Goal: Information Seeking & Learning: Find specific fact

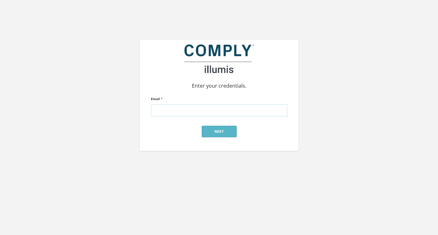
type input "[PERSON_NAME][EMAIL_ADDRESS][DOMAIN_NAME]"
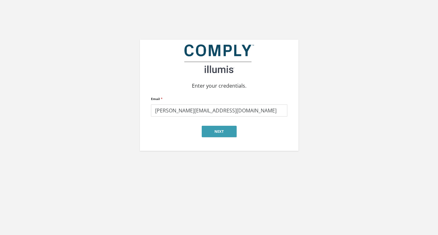
click at [221, 127] on button "Next" at bounding box center [219, 131] width 35 height 11
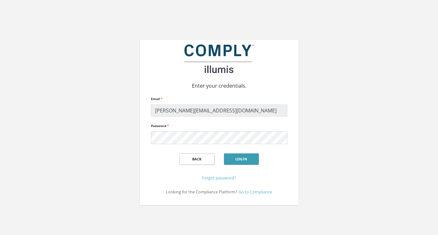
click at [238, 159] on button "Login" at bounding box center [241, 158] width 35 height 11
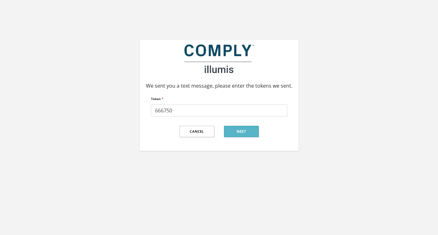
type input "666750"
click input "submit" at bounding box center [0, 0] width 0 height 0
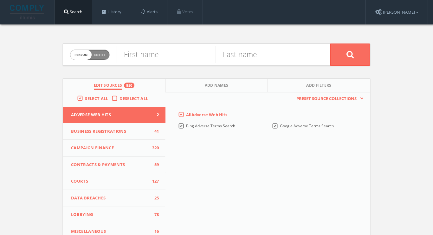
click at [133, 64] on div "First name" at bounding box center [166, 55] width 99 height 22
click at [132, 59] on input "text" at bounding box center [166, 54] width 99 height 16
type input "Elizabeth"
click at [241, 54] on input "text" at bounding box center [265, 54] width 99 height 16
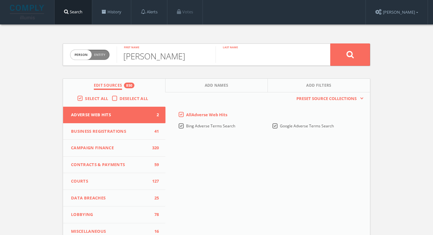
paste input "Muckensturm"
type input "Muckensturm"
click at [350, 54] on button at bounding box center [350, 54] width 40 height 22
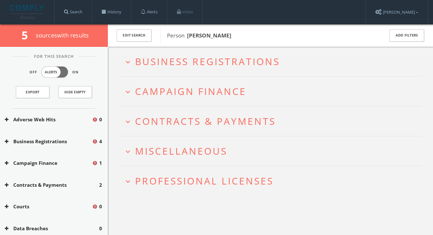
click at [275, 59] on span "Business Registrations" at bounding box center [207, 61] width 145 height 13
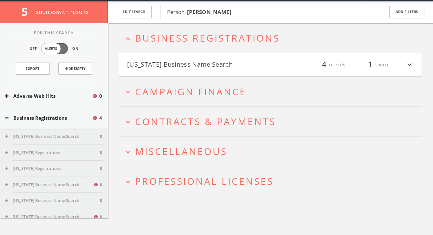
click at [275, 59] on h4 "South Carolina Business Name Search filter_list 4 records 1 source expand_more" at bounding box center [270, 64] width 302 height 23
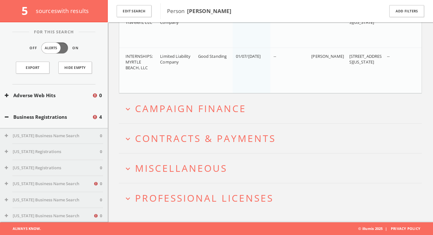
scroll to position [211, 0]
click at [227, 113] on span "Campaign Finance" at bounding box center [190, 108] width 111 height 13
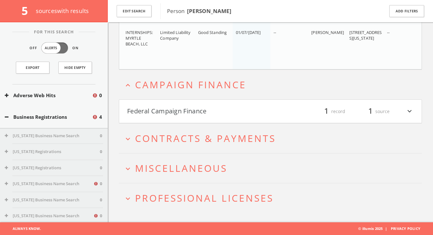
click at [225, 132] on span "Contracts & Payments" at bounding box center [205, 138] width 141 height 13
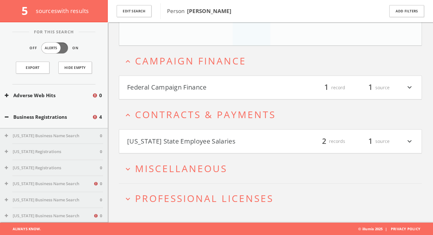
click at [212, 98] on h4 "Federal Campaign Finance filter_list 1 record 1 source expand_more" at bounding box center [270, 87] width 302 height 23
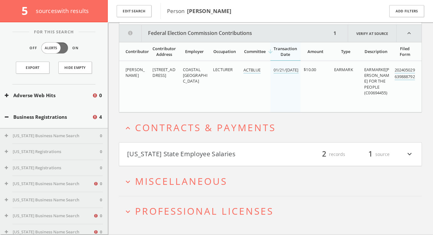
scroll to position [335, 0]
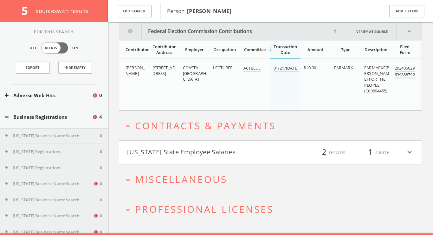
click at [206, 146] on h4 "South Carolina State Employee Salaries filter_list 2 records 1 source expand_mo…" at bounding box center [270, 151] width 302 height 23
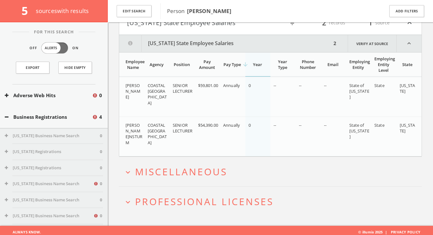
scroll to position [468, 0]
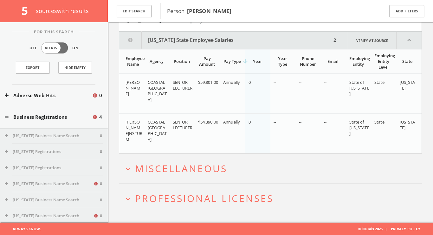
click at [224, 163] on span "Miscellaneous" at bounding box center [181, 168] width 92 height 13
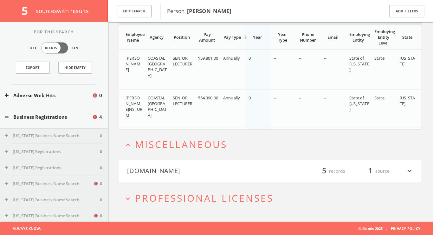
scroll to position [492, 0]
click at [231, 175] on button "Mugshots.com" at bounding box center [198, 171] width 143 height 11
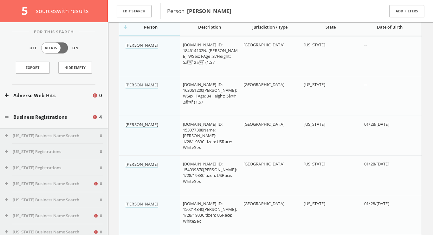
scroll to position [676, 0]
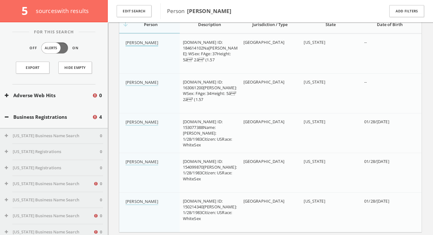
click at [153, 45] on link "Elizabeth Ann Muckensturm" at bounding box center [142, 43] width 33 height 7
